Goal: Transaction & Acquisition: Download file/media

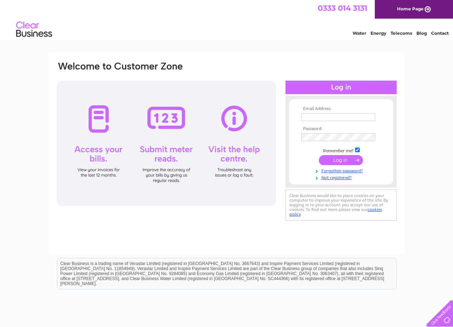
drag, startPoint x: 310, startPoint y: 114, endPoint x: 314, endPoint y: 118, distance: 5.7
click at [313, 118] on input "text" at bounding box center [338, 117] width 74 height 8
type input "ssindhar@yahoo.com"
click at [339, 159] on input "submit" at bounding box center [341, 161] width 44 height 10
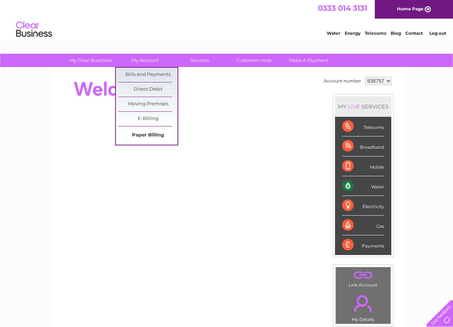
click at [151, 134] on link "Paper Billing" at bounding box center [147, 135] width 59 height 14
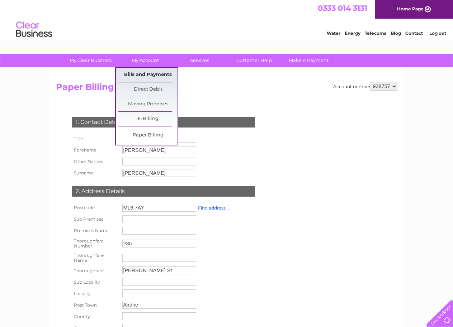
click at [148, 77] on link "Bills and Payments" at bounding box center [147, 75] width 59 height 14
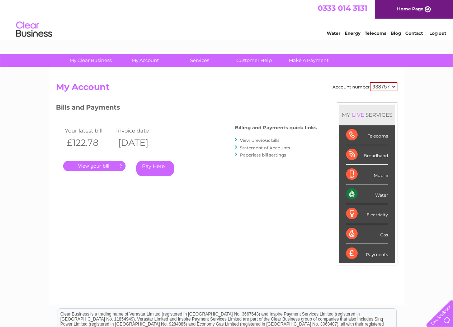
click at [111, 165] on link "." at bounding box center [94, 166] width 62 height 10
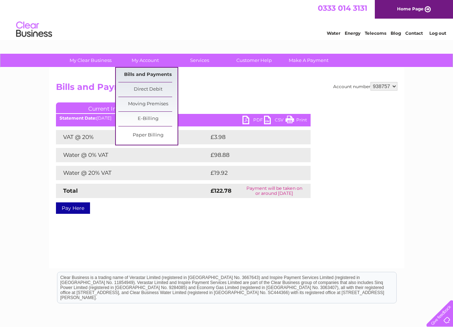
click at [147, 73] on link "Bills and Payments" at bounding box center [147, 75] width 59 height 14
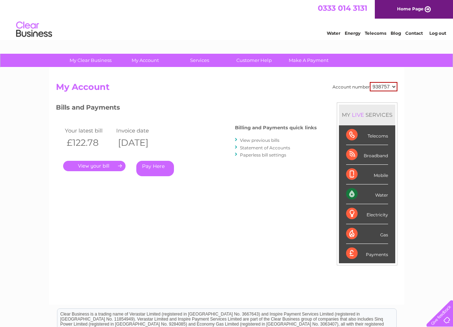
click at [259, 142] on link "View previous bills" at bounding box center [259, 140] width 39 height 5
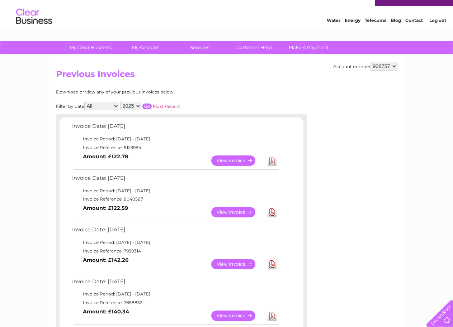
scroll to position [72, 0]
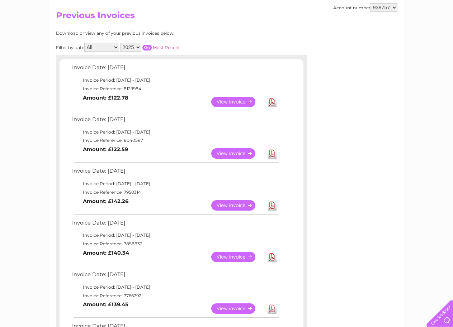
click at [244, 258] on link "View" at bounding box center [237, 257] width 53 height 10
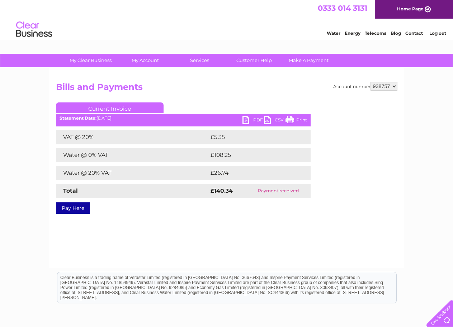
click at [293, 121] on link "Print" at bounding box center [295, 121] width 21 height 10
click at [296, 121] on link "Print" at bounding box center [295, 121] width 21 height 10
click at [247, 120] on link "PDF" at bounding box center [252, 121] width 21 height 10
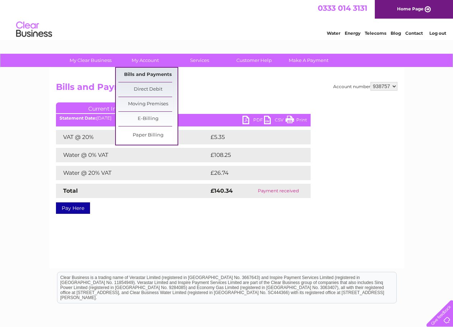
click at [149, 76] on link "Bills and Payments" at bounding box center [147, 75] width 59 height 14
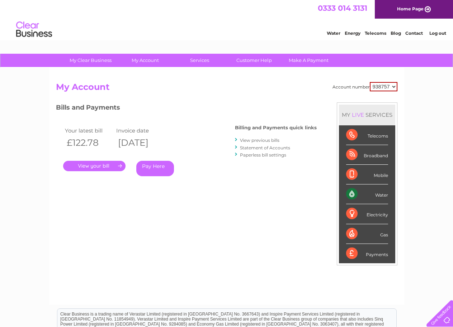
click at [260, 140] on link "View previous bills" at bounding box center [259, 140] width 39 height 5
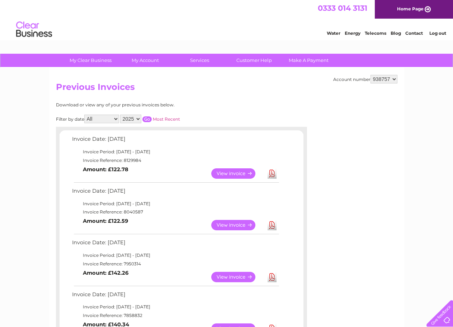
click at [270, 278] on link "Download" at bounding box center [271, 277] width 9 height 10
click at [271, 226] on link "Download" at bounding box center [271, 225] width 9 height 10
